Goal: Task Accomplishment & Management: Manage account settings

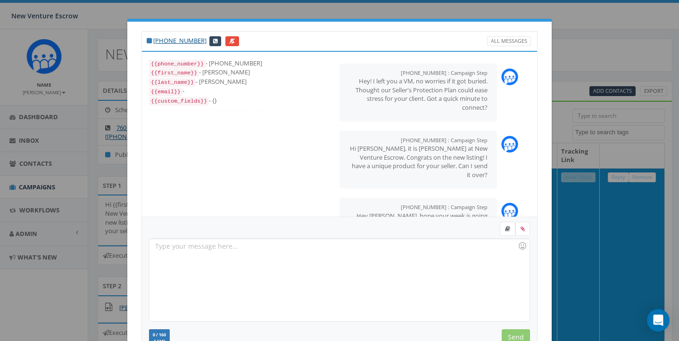
select select
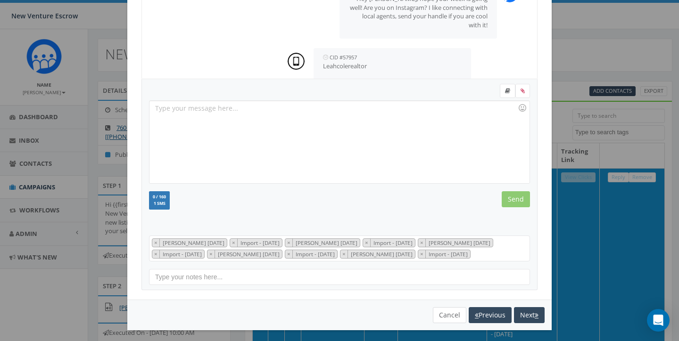
click at [452, 310] on button "Cancel" at bounding box center [449, 315] width 33 height 16
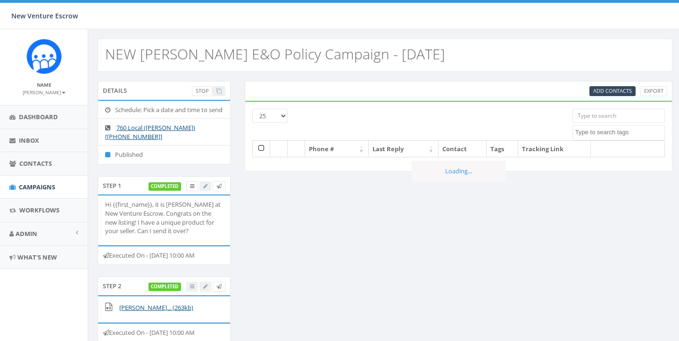
select select
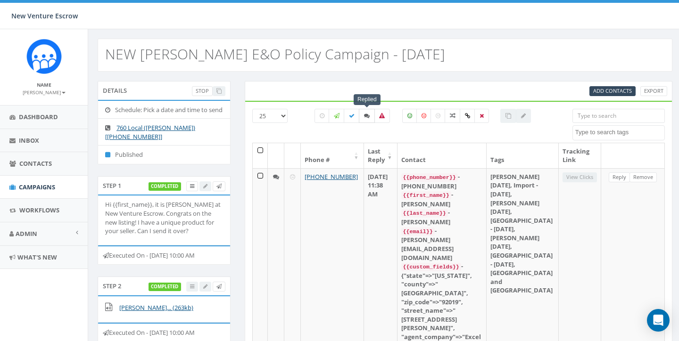
click at [367, 121] on label at bounding box center [367, 116] width 16 height 14
checkbox input "true"
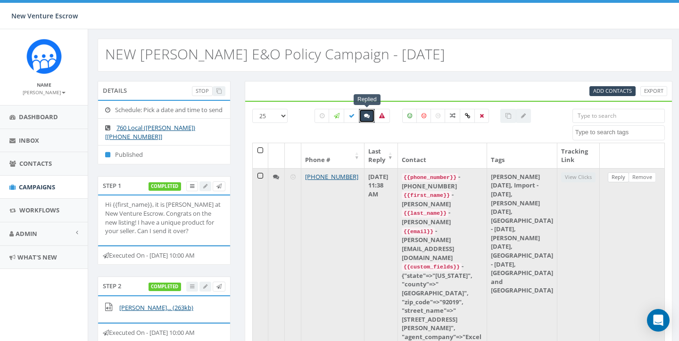
click at [615, 176] on link "Reply" at bounding box center [618, 178] width 21 height 10
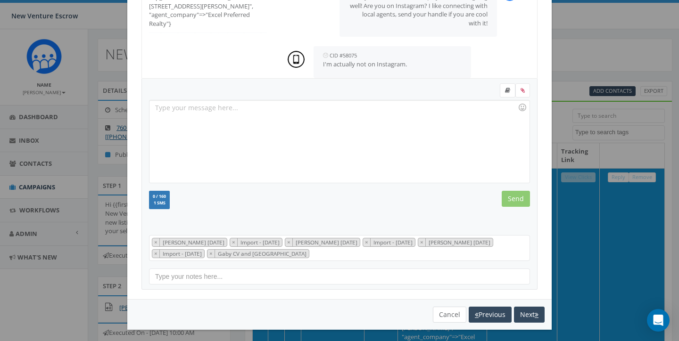
scroll to position [138, 0]
click at [441, 313] on button "Cancel" at bounding box center [449, 315] width 33 height 16
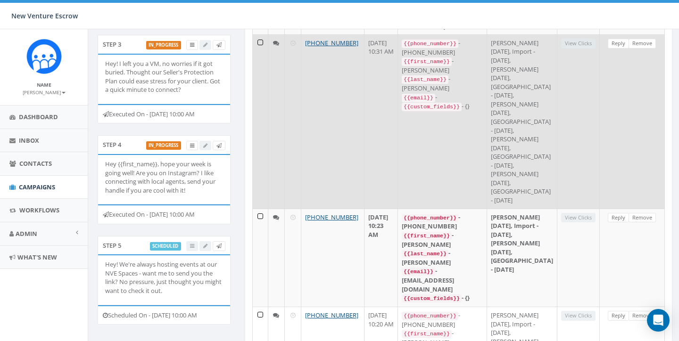
scroll to position [324, 0]
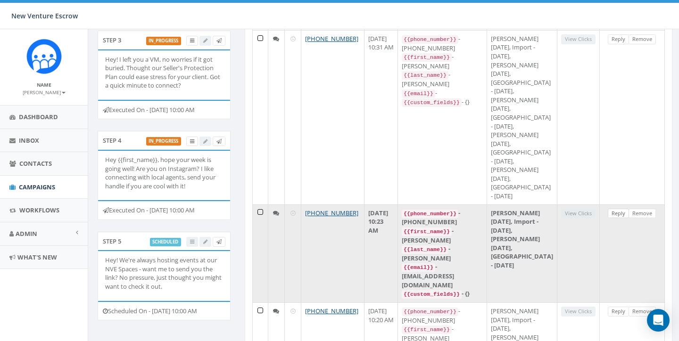
click at [617, 219] on link "Reply" at bounding box center [618, 214] width 21 height 10
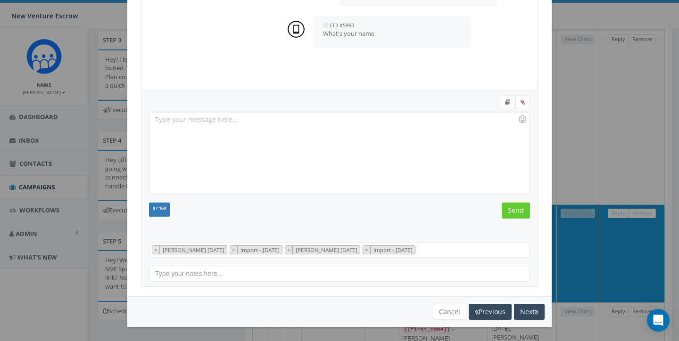
scroll to position [0, 0]
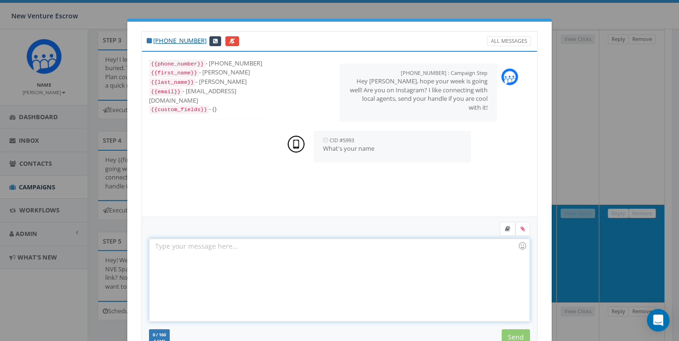
click at [190, 252] on div at bounding box center [339, 280] width 380 height 83
